Goal: Information Seeking & Learning: Learn about a topic

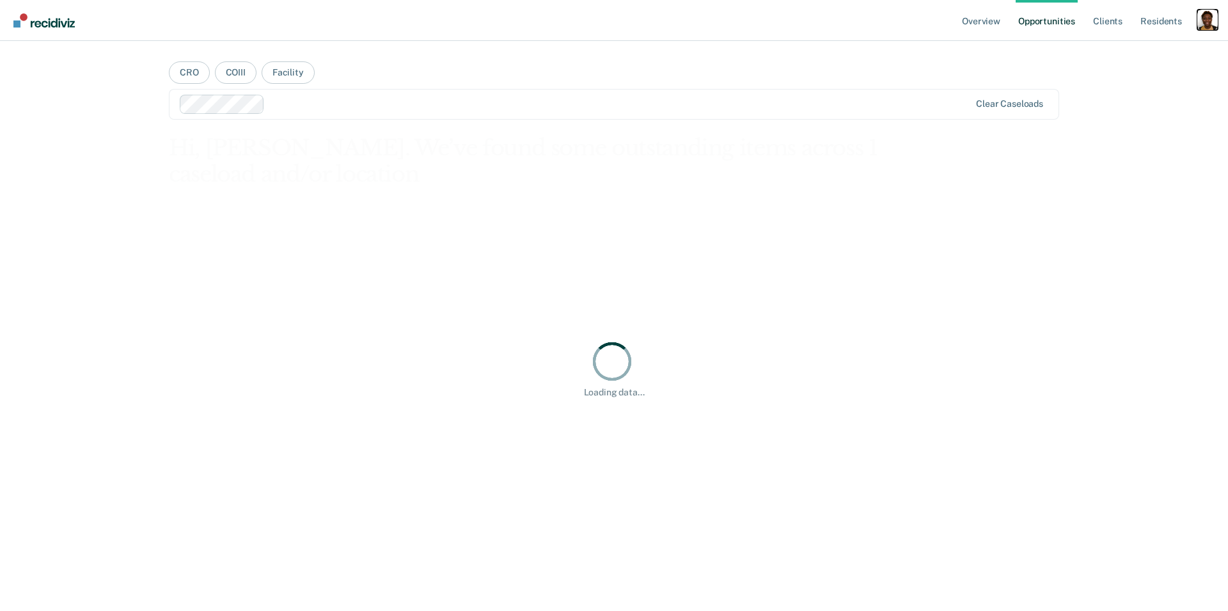
click at [1207, 26] on div "Profile dropdown button" at bounding box center [1207, 20] width 20 height 20
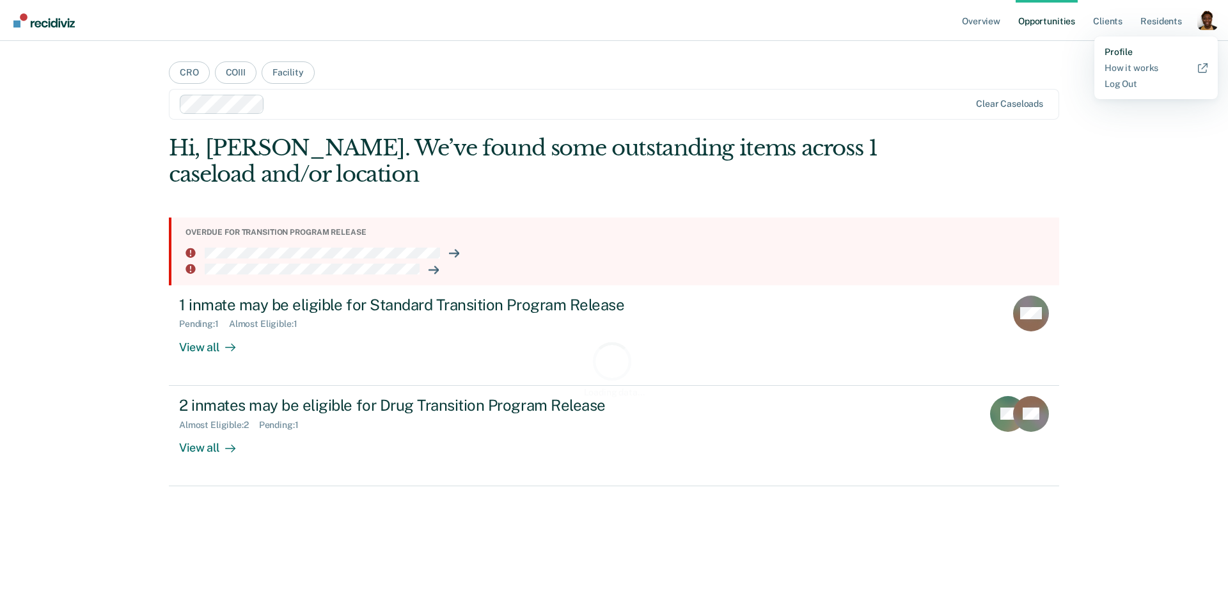
click at [1134, 50] on link "Profile" at bounding box center [1155, 52] width 103 height 11
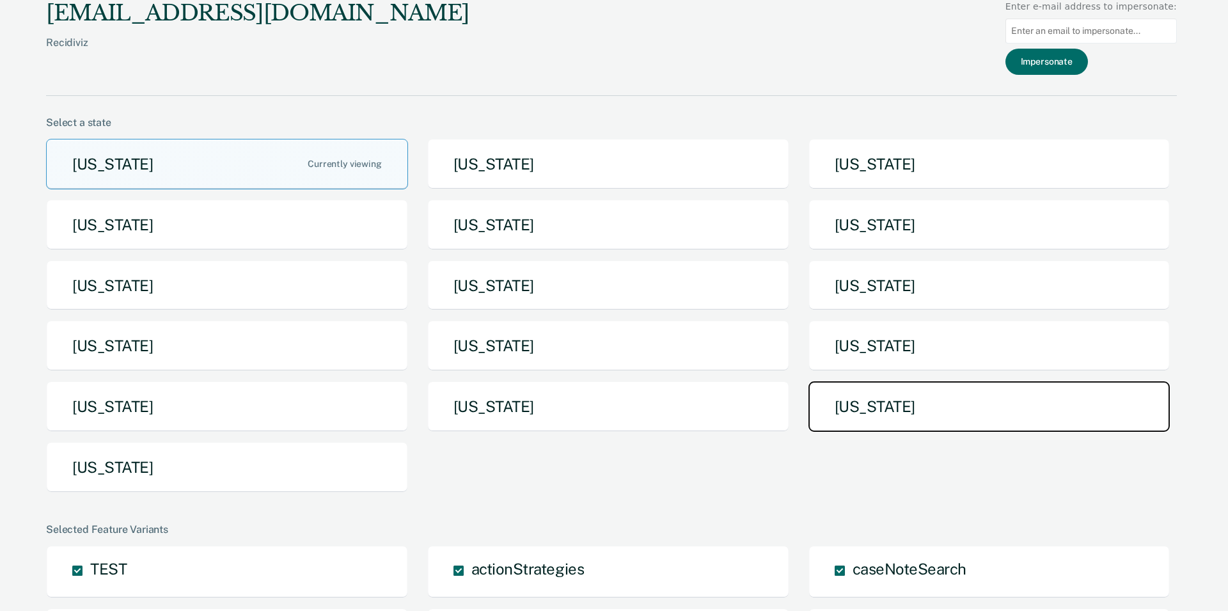
click at [864, 408] on button "Texas" at bounding box center [989, 406] width 362 height 51
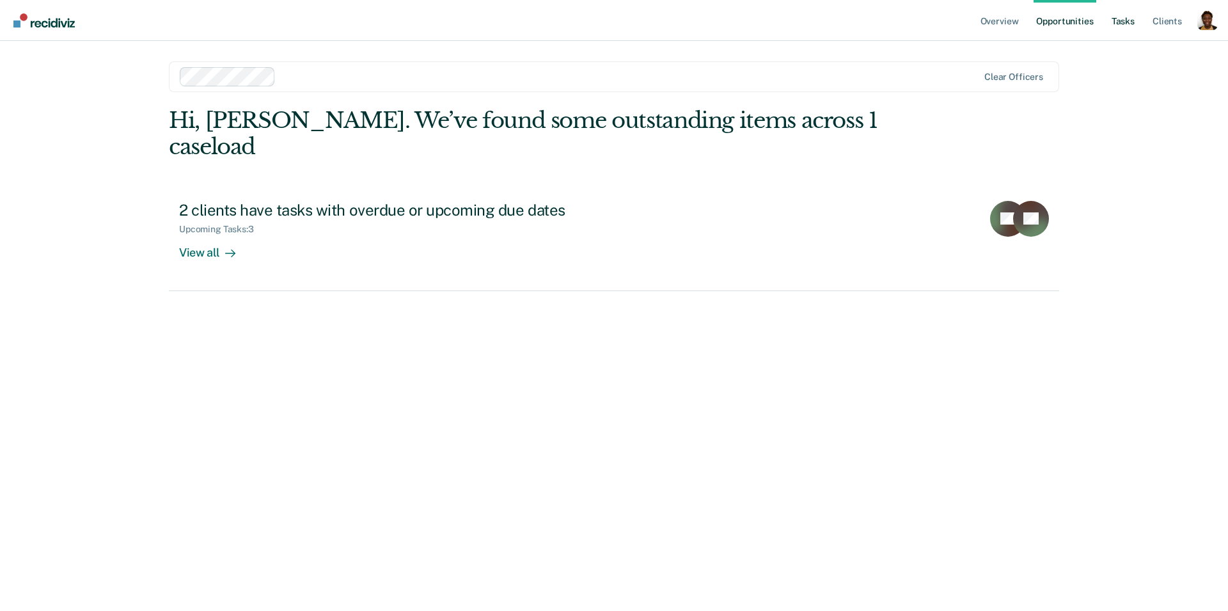
click at [1115, 11] on link "Tasks" at bounding box center [1123, 20] width 28 height 41
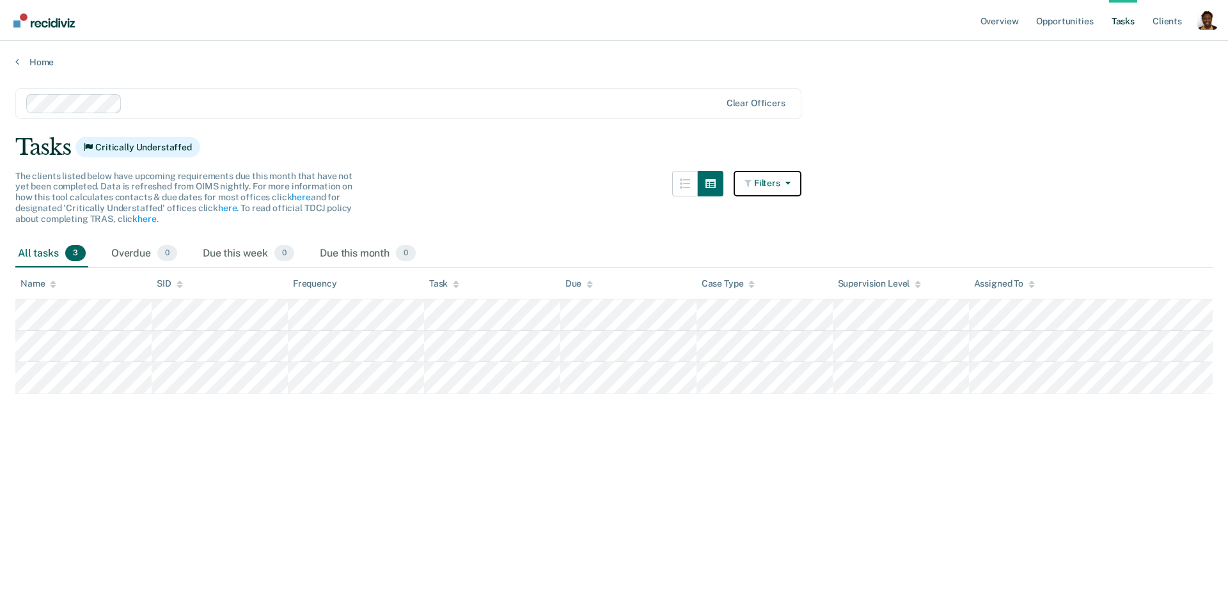
click at [774, 185] on button "Filters" at bounding box center [767, 184] width 68 height 26
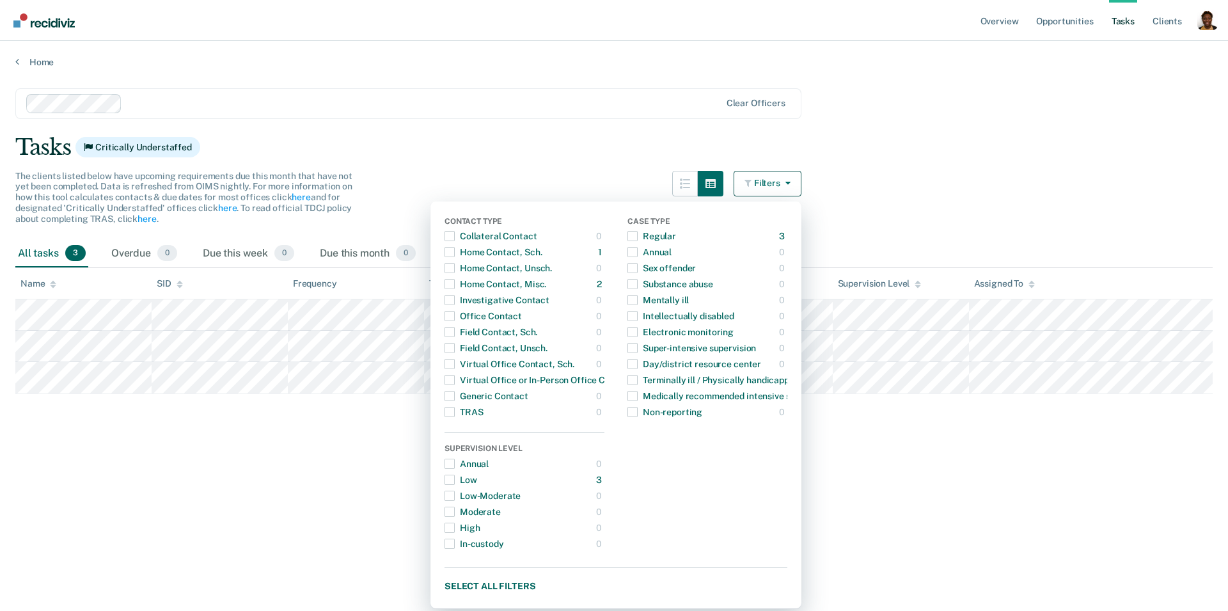
click at [878, 92] on main "Clear officers Tasks Critically Understaffed The clients listed below have upco…" at bounding box center [614, 337] width 1228 height 539
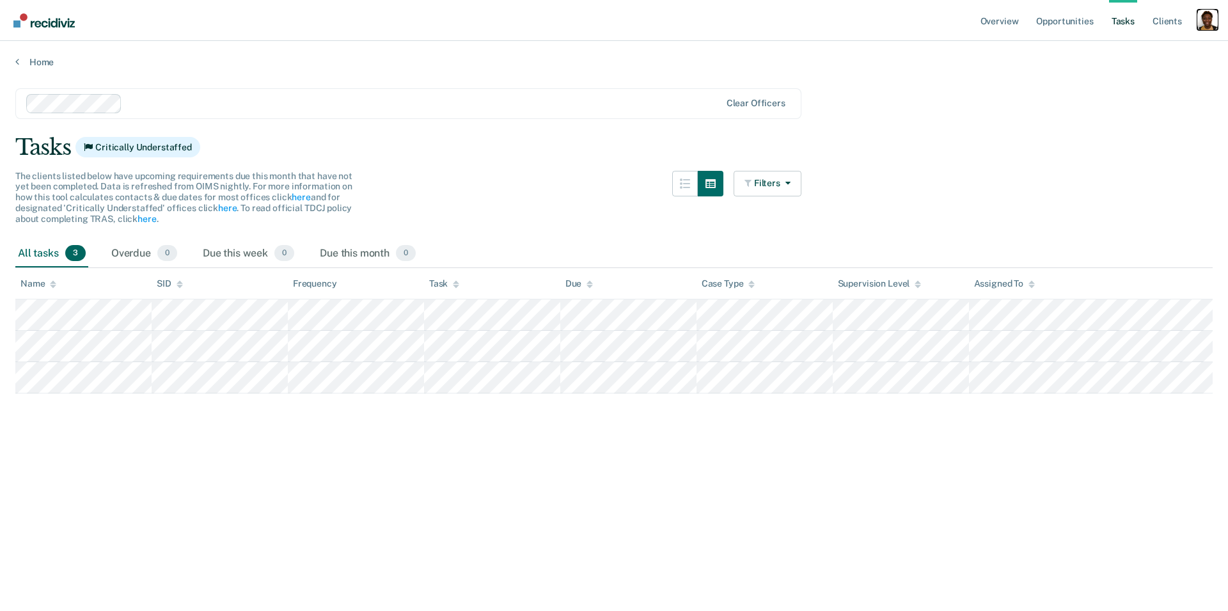
click at [1198, 26] on div "Profile dropdown button" at bounding box center [1207, 20] width 20 height 20
click at [1132, 54] on link "Profile" at bounding box center [1155, 52] width 103 height 11
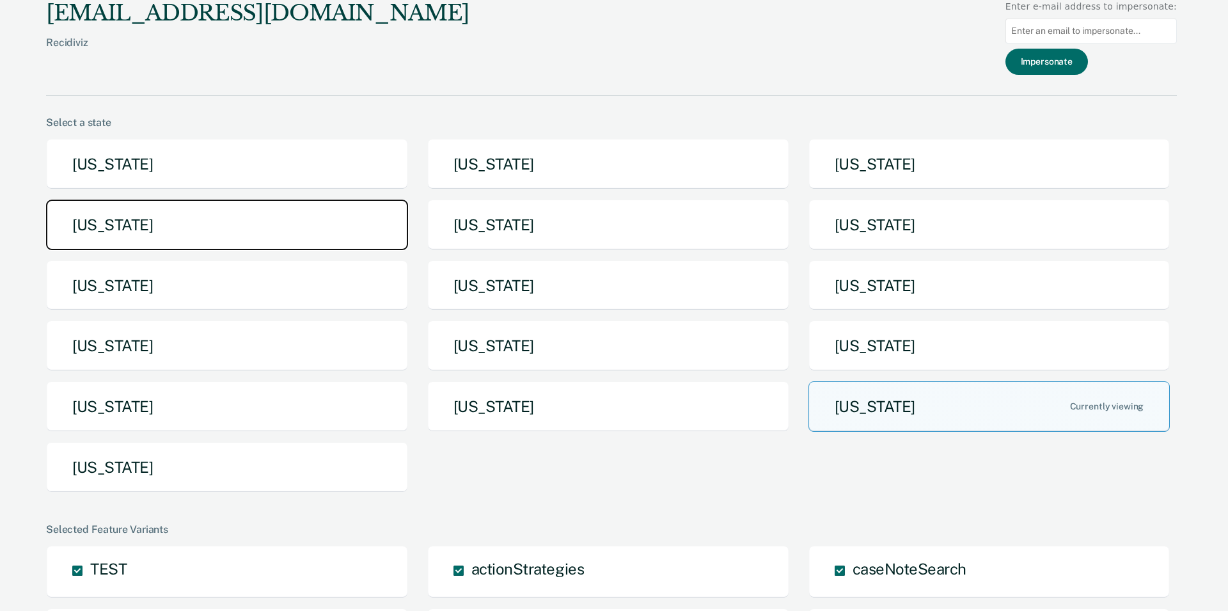
click at [241, 215] on button "Idaho" at bounding box center [227, 224] width 362 height 51
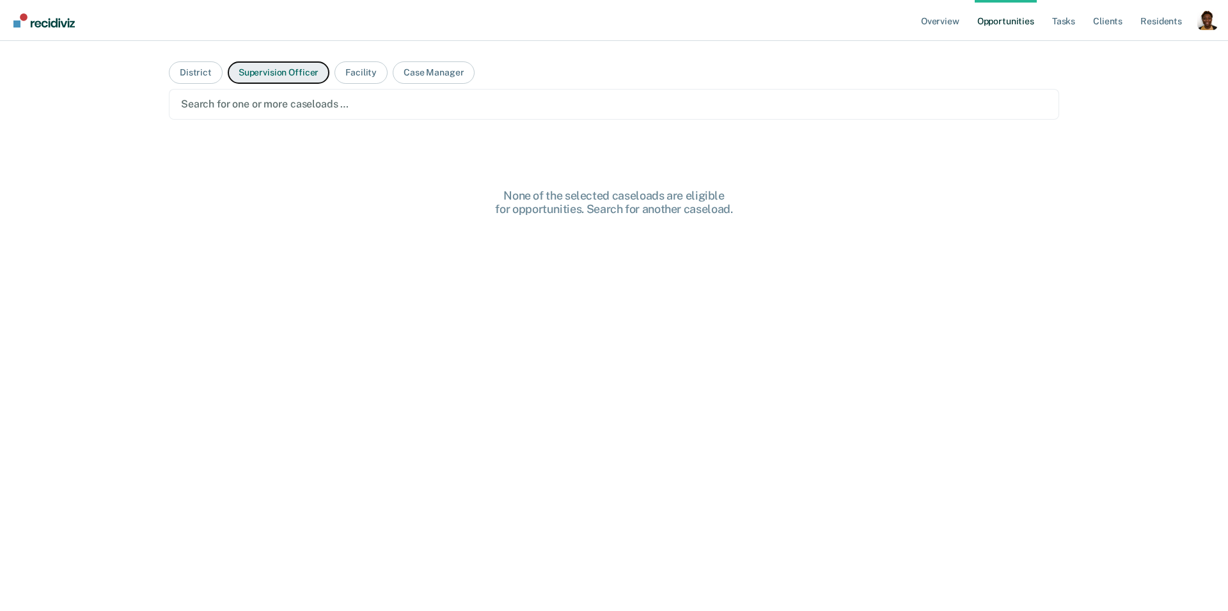
click at [244, 75] on button "Supervision Officer" at bounding box center [279, 72] width 102 height 22
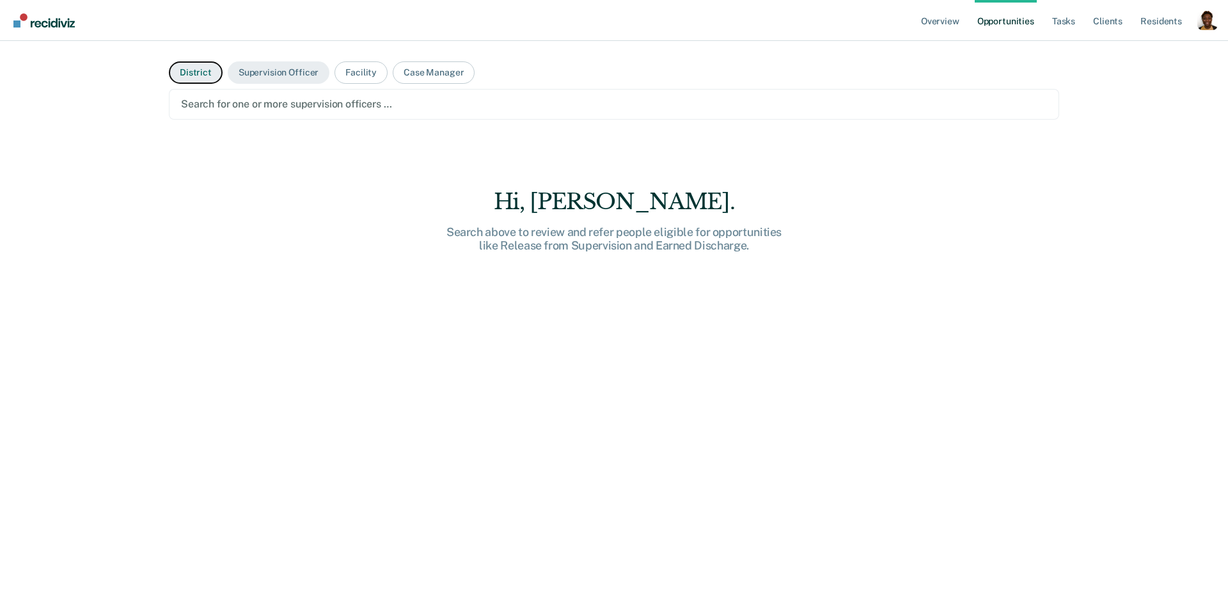
click at [194, 75] on button "District" at bounding box center [196, 72] width 54 height 22
click at [228, 100] on div at bounding box center [614, 104] width 866 height 15
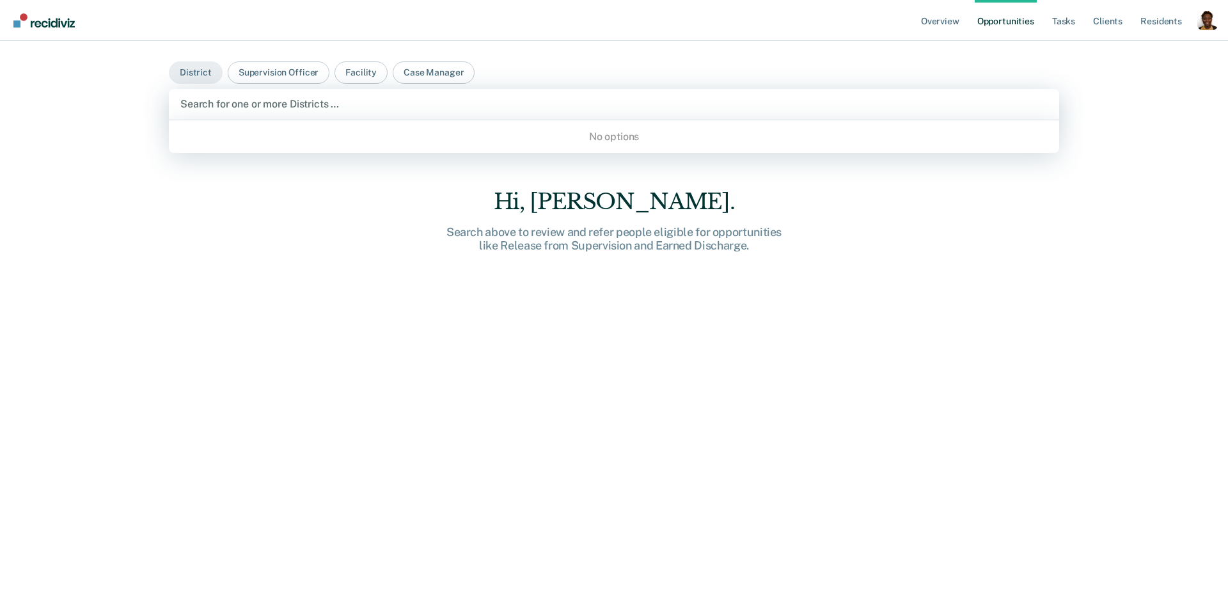
click at [538, 117] on div "Search for one or more Districts …" at bounding box center [614, 104] width 890 height 31
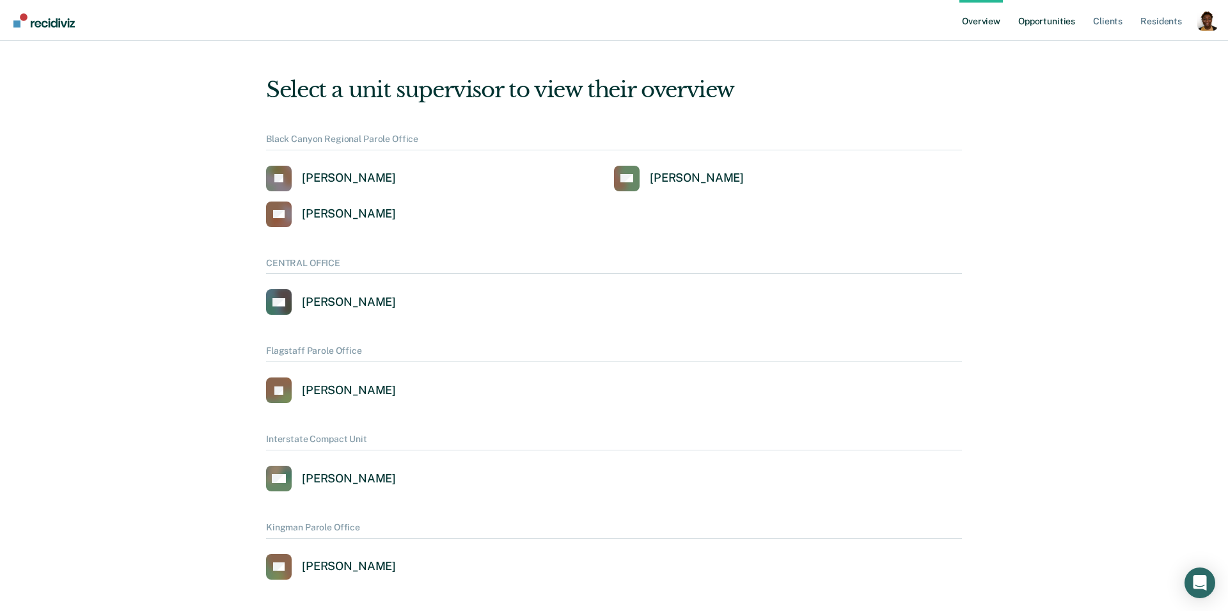
click at [1044, 20] on link "Opportunities" at bounding box center [1046, 20] width 62 height 41
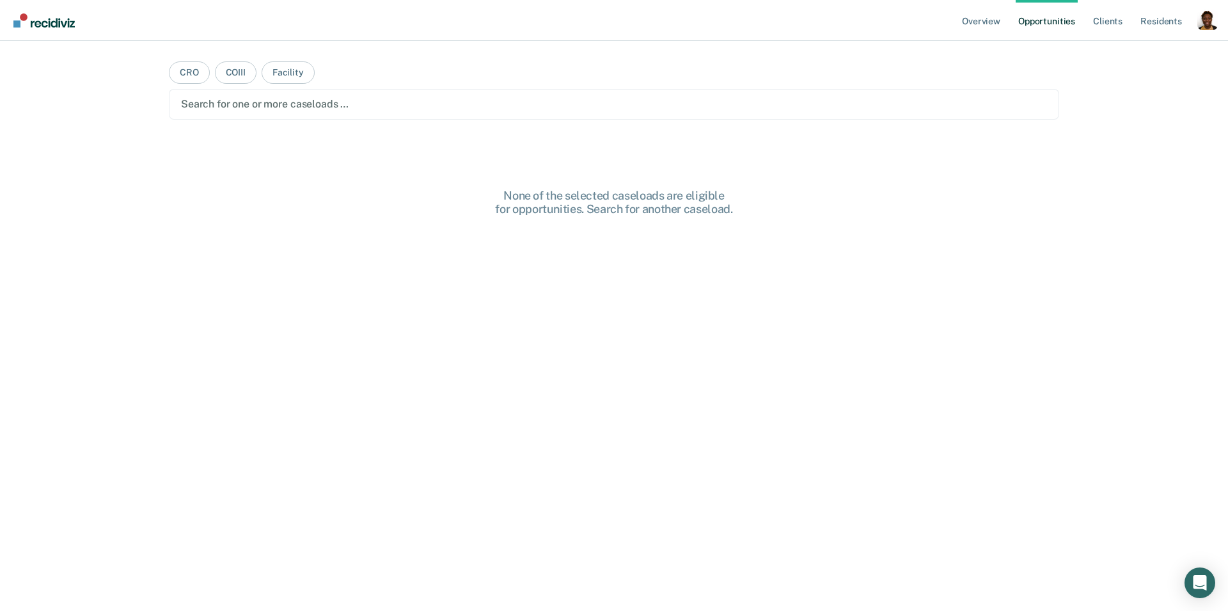
click at [1208, 20] on div "Profile dropdown button" at bounding box center [1207, 20] width 20 height 20
click at [1143, 48] on link "Profile" at bounding box center [1155, 52] width 103 height 11
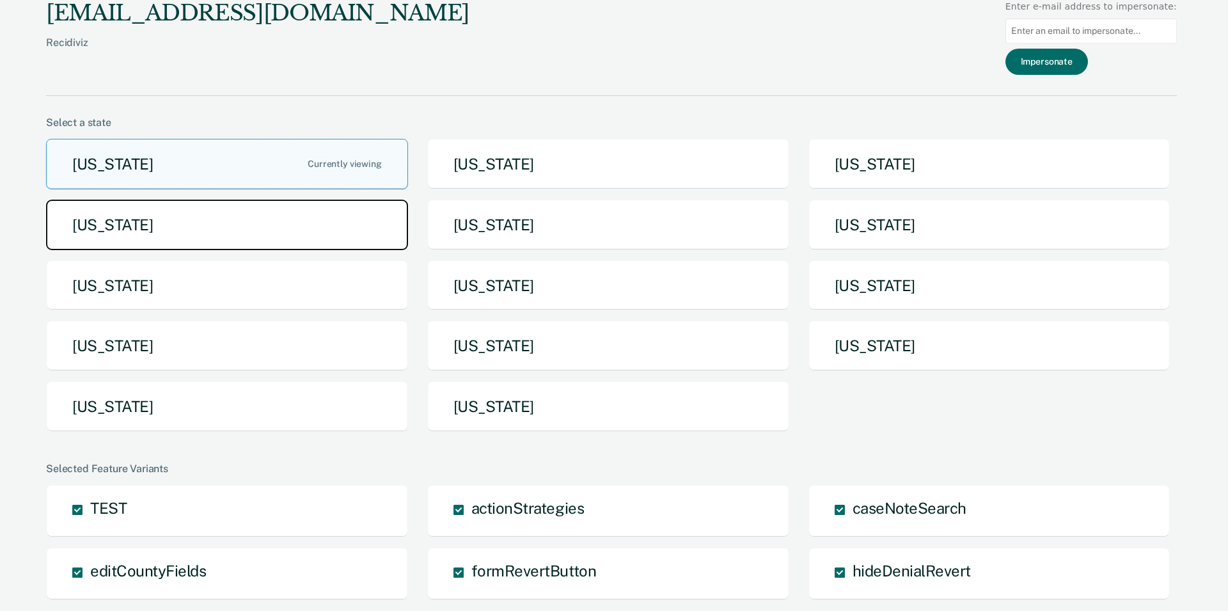
click at [239, 213] on button "Idaho" at bounding box center [227, 224] width 362 height 51
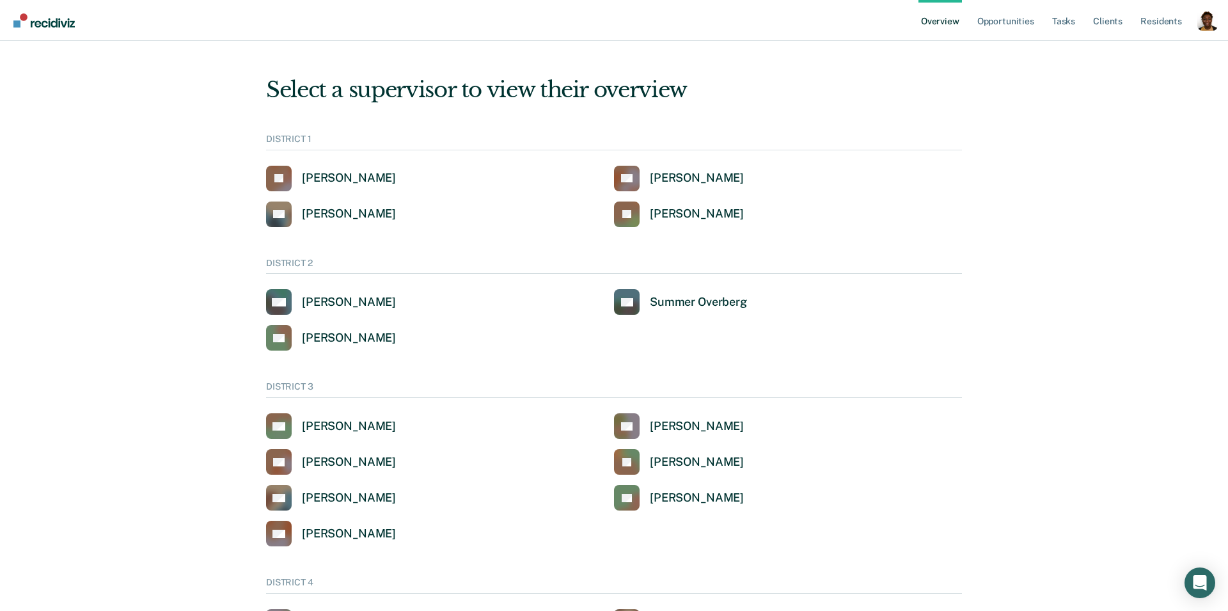
click at [904, 161] on div "DISTRICT 1 JA John Andrich CB Clinton Blettner SF Scott Flechsing JS Jeffery Sc…" at bounding box center [614, 180] width 696 height 93
click at [992, 25] on link "Opportunities" at bounding box center [1005, 20] width 62 height 41
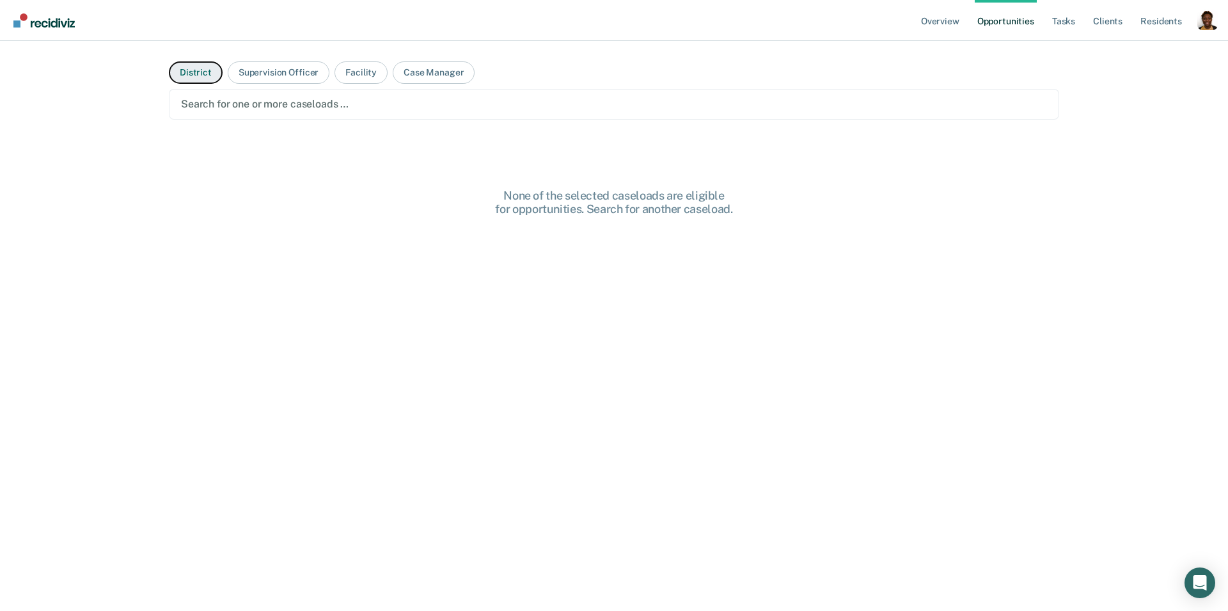
click at [196, 77] on button "District" at bounding box center [196, 72] width 54 height 22
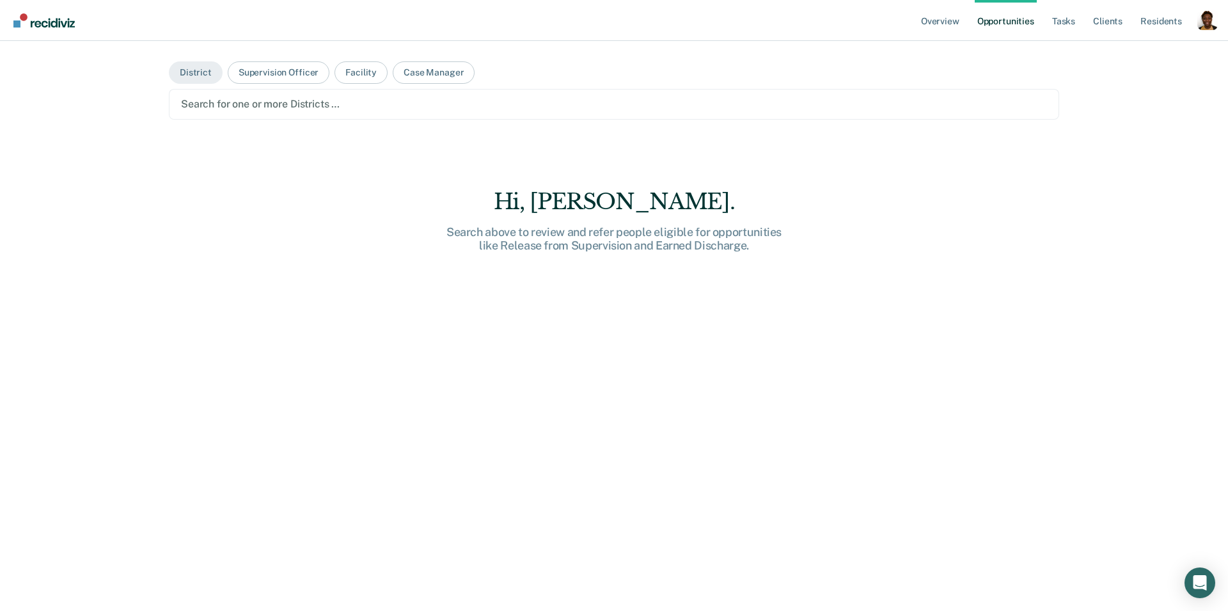
click at [297, 111] on div at bounding box center [614, 104] width 866 height 15
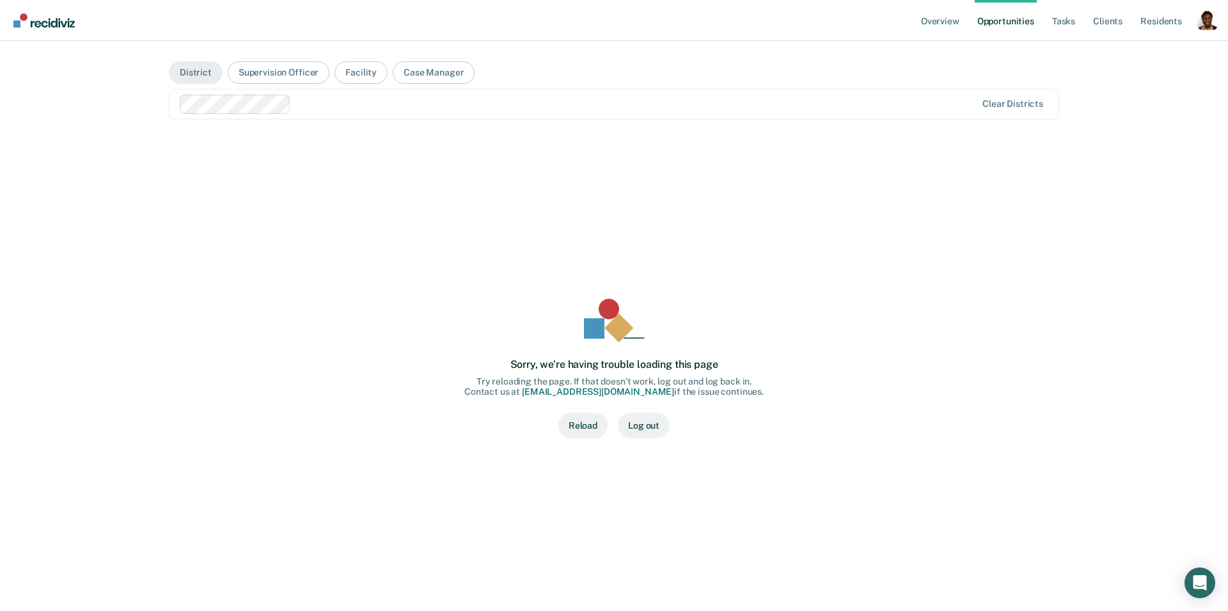
click at [983, 104] on div "Clear Districts" at bounding box center [1012, 103] width 61 height 11
click at [585, 435] on button "Reload" at bounding box center [582, 425] width 49 height 26
click at [585, 425] on button "Reload" at bounding box center [582, 425] width 49 height 26
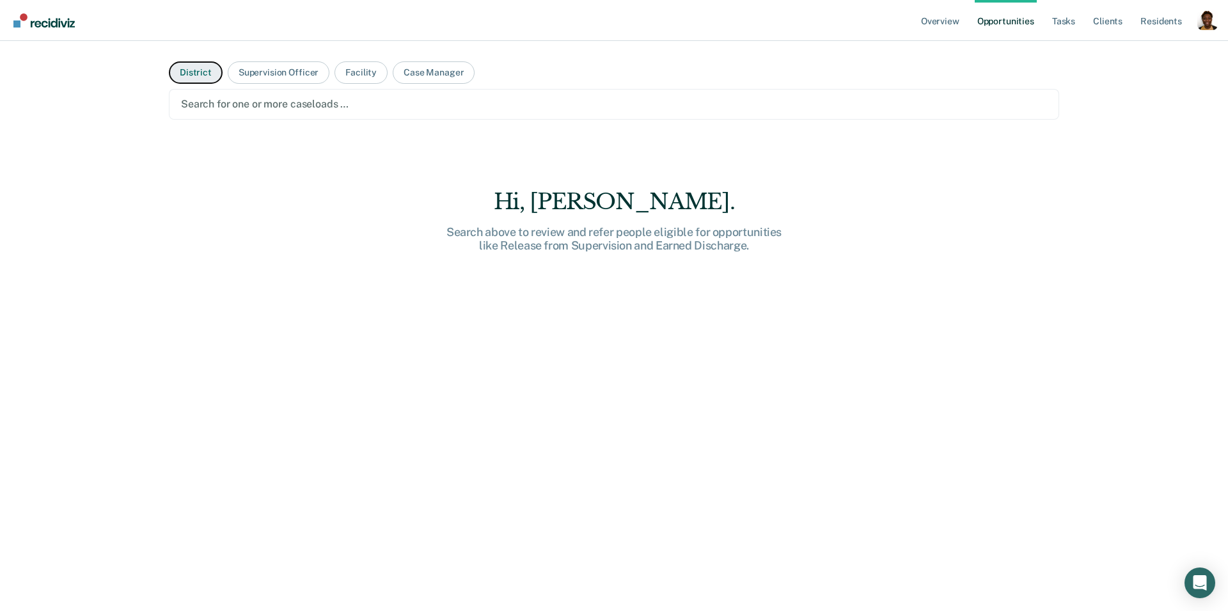
click at [182, 77] on button "District" at bounding box center [196, 72] width 54 height 22
click at [569, 107] on div at bounding box center [614, 104] width 866 height 15
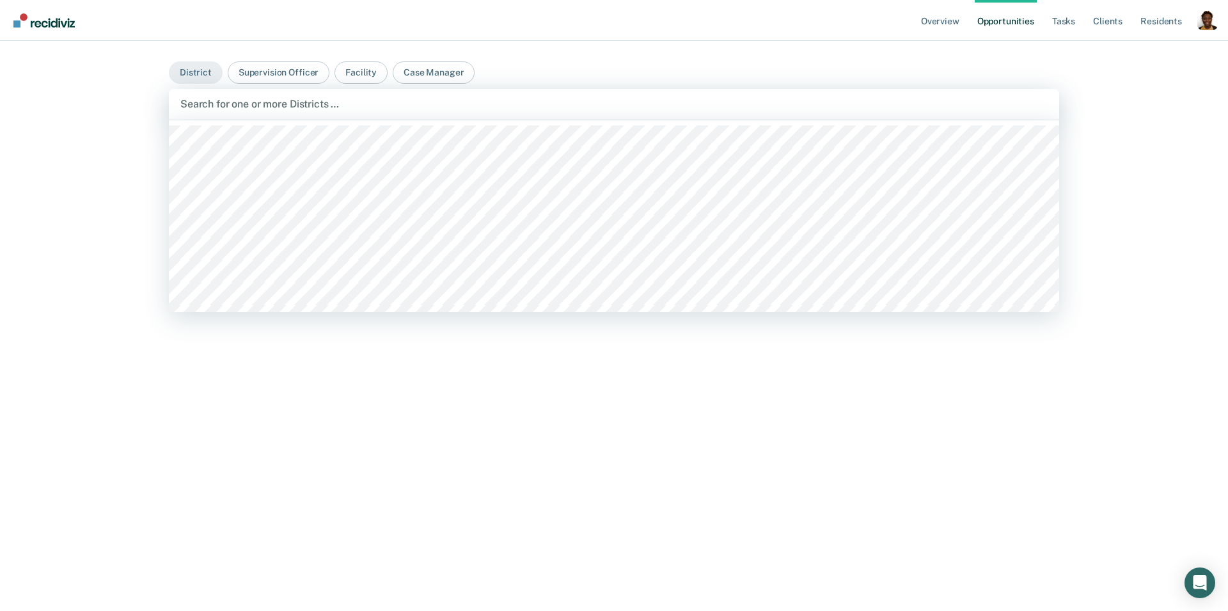
scroll to position [43, 0]
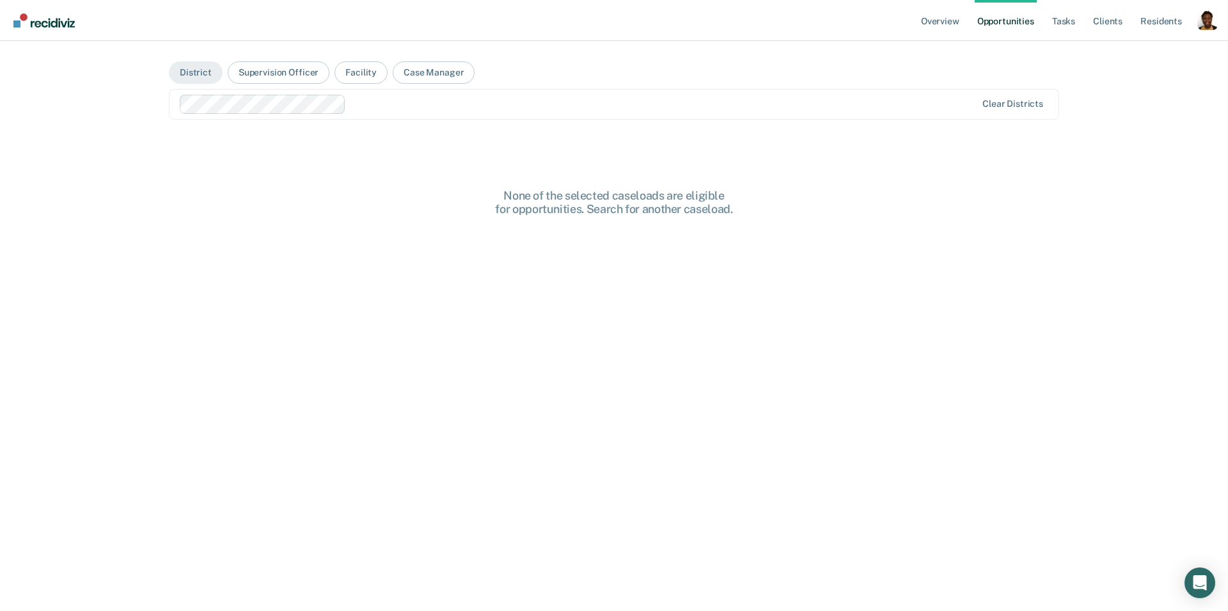
click at [620, 100] on div at bounding box center [663, 104] width 625 height 15
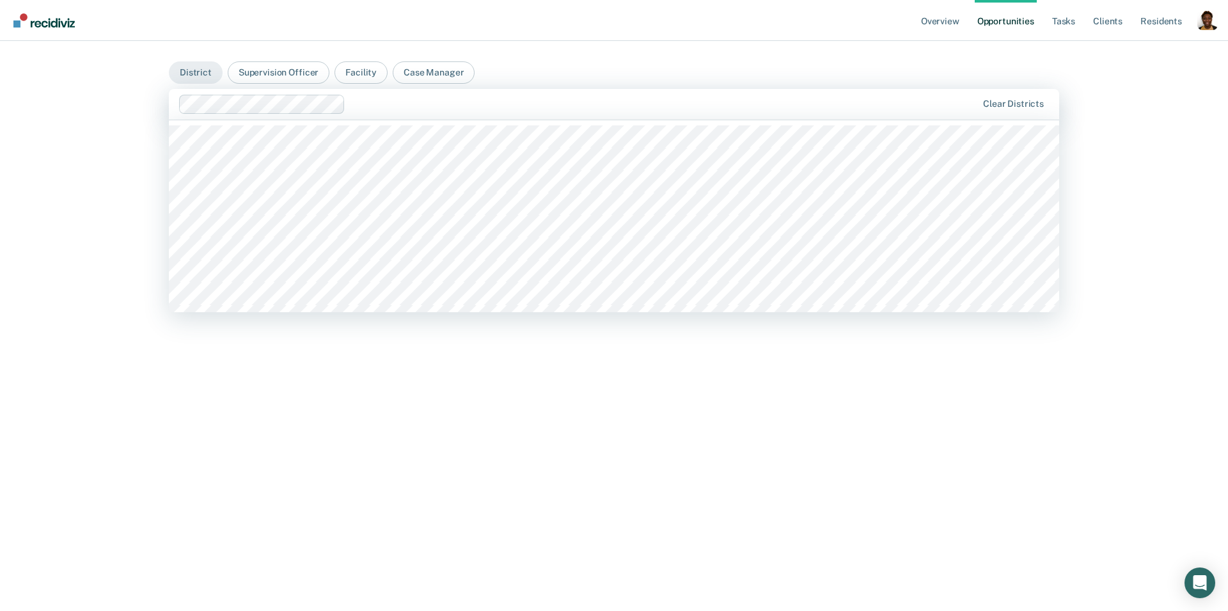
click at [620, 65] on main "District Supervision Officer Facility Case Manager option DISTRICT OFFICE 6, PO…" at bounding box center [613, 310] width 921 height 539
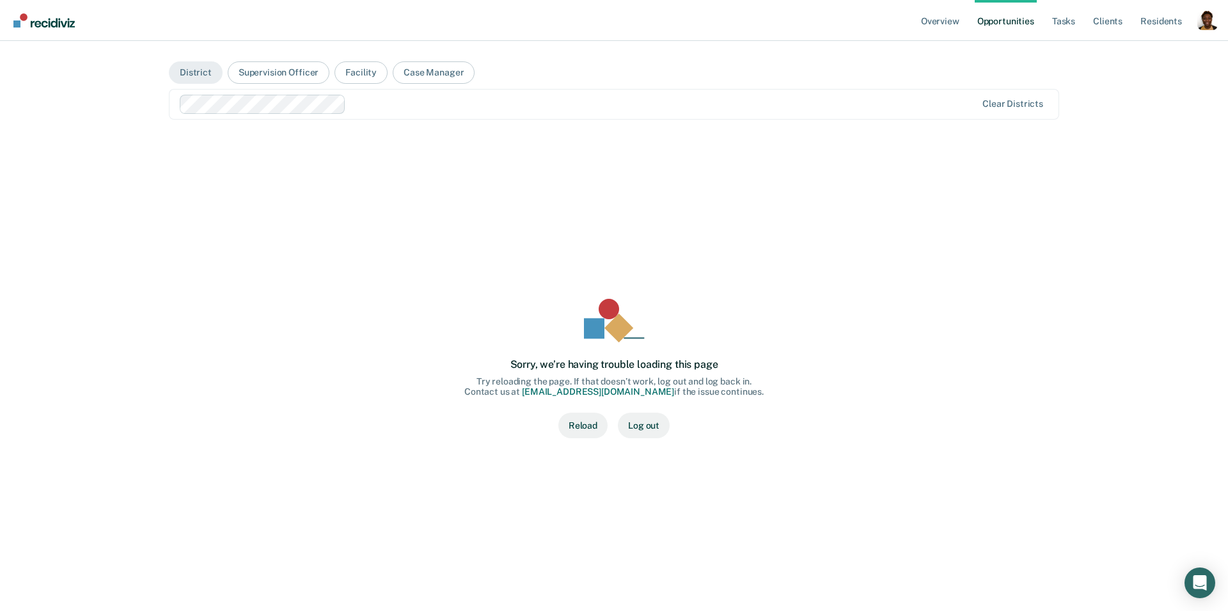
click at [1208, 24] on div "Profile dropdown button" at bounding box center [1207, 20] width 20 height 20
click at [1126, 52] on link "Profile" at bounding box center [1152, 52] width 109 height 11
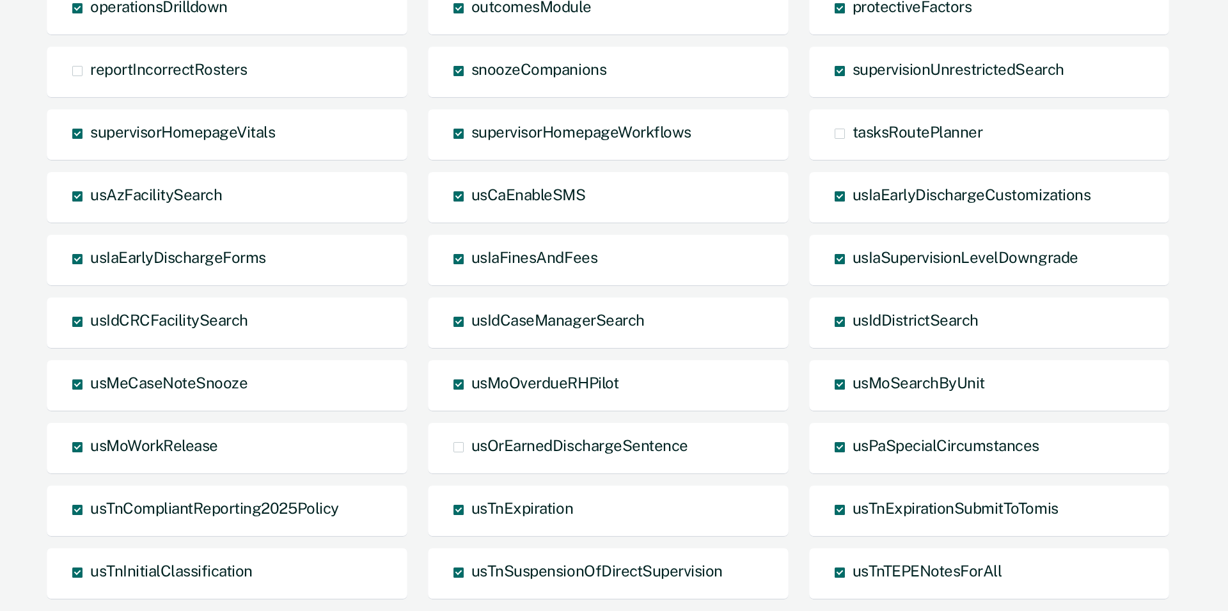
scroll to position [919, 0]
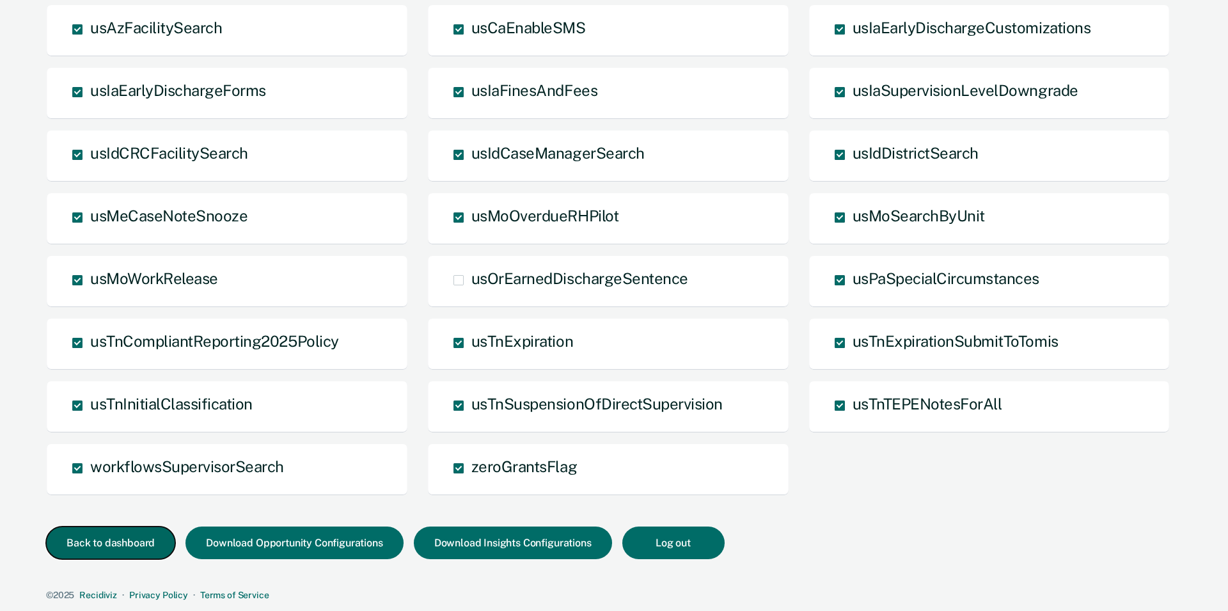
click at [122, 549] on button "Back to dashboard" at bounding box center [110, 542] width 129 height 33
